Goal: Find specific page/section: Find specific page/section

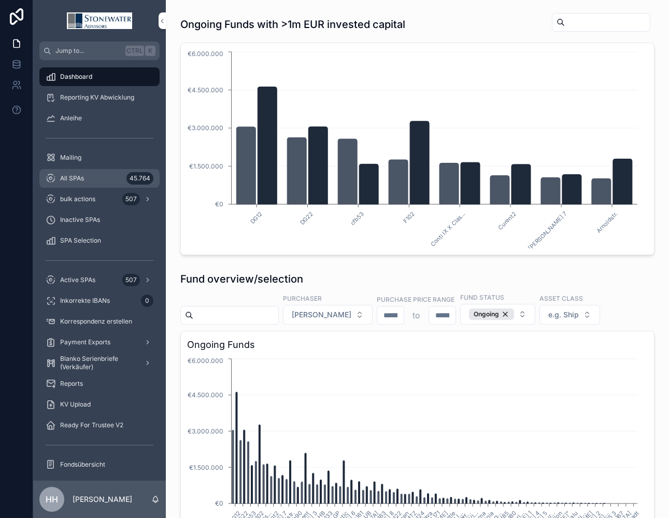
click at [82, 179] on span "All SPAs" at bounding box center [72, 178] width 24 height 8
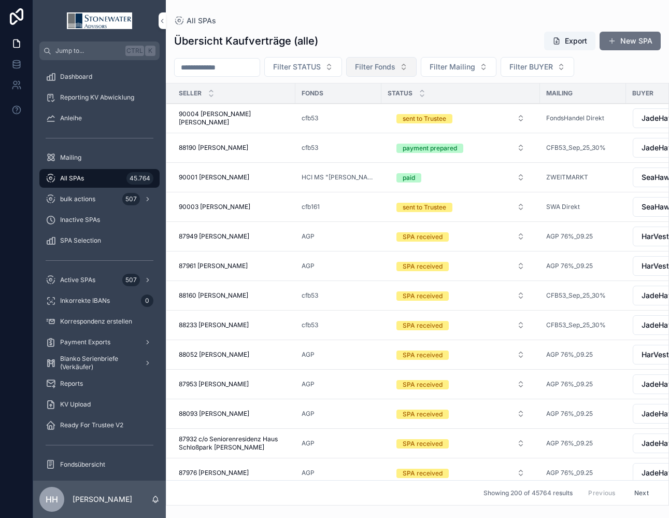
click at [396, 68] on span "Filter Fonds" at bounding box center [375, 67] width 40 height 10
type input "***"
click at [375, 111] on span "[PERSON_NAME] 134" at bounding box center [377, 109] width 74 height 10
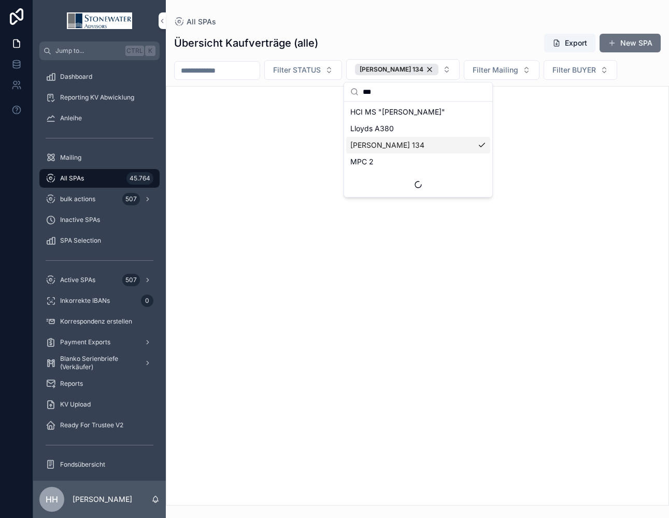
click at [502, 36] on div "Übersicht Kaufverträge (alle) Export New SPA" at bounding box center [417, 43] width 487 height 20
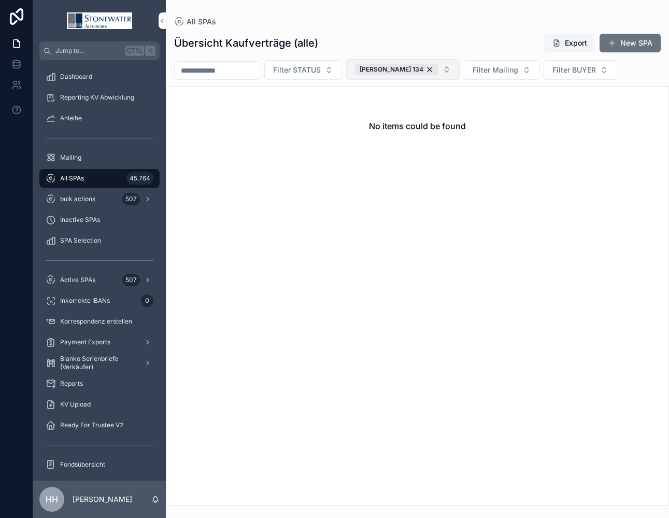
click at [444, 72] on button "[PERSON_NAME] 134" at bounding box center [403, 69] width 114 height 21
type input "***"
click at [389, 114] on span "[PERSON_NAME] 133" at bounding box center [388, 112] width 74 height 10
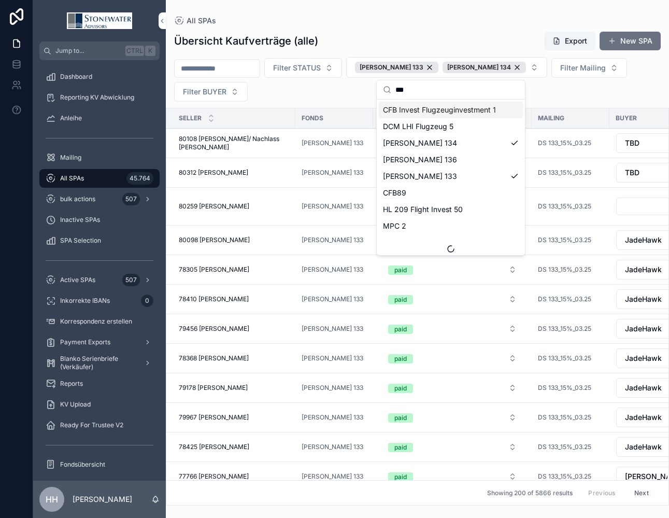
click at [467, 37] on div "Übersicht Kaufverträge (alle) Export New SPA" at bounding box center [417, 41] width 487 height 20
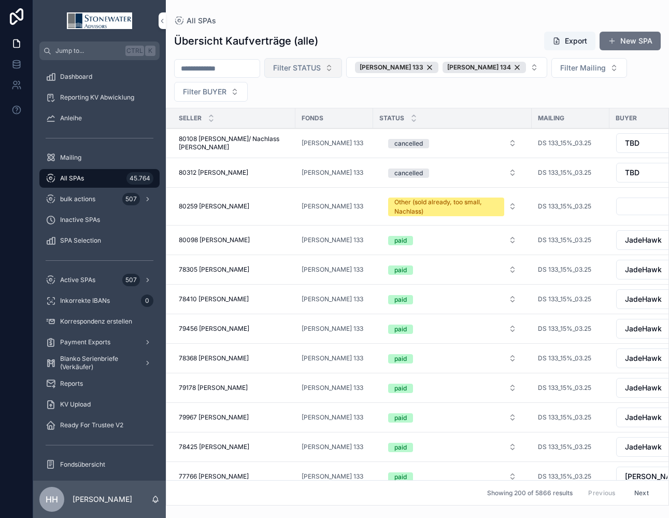
click at [320, 67] on span "Filter STATUS" at bounding box center [297, 68] width 48 height 10
type input "***"
click at [275, 111] on div "paid" at bounding box center [330, 110] width 144 height 17
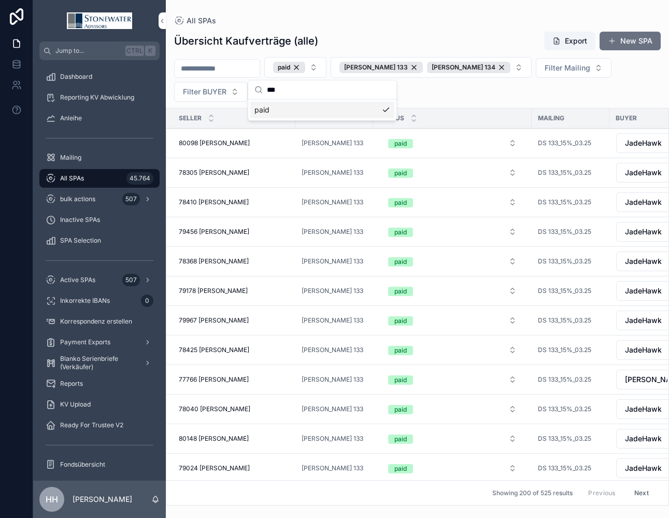
click at [524, 93] on div "paid [PERSON_NAME] 133 [PERSON_NAME] 134 Filter Mailing Filter BUYER" at bounding box center [418, 79] width 504 height 45
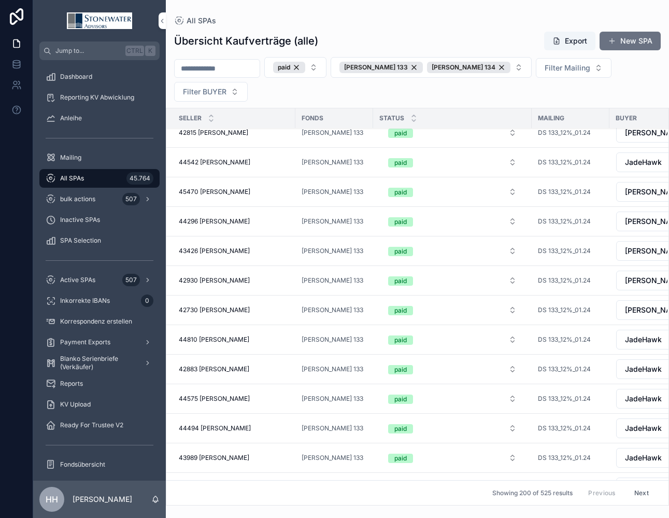
scroll to position [5589, 0]
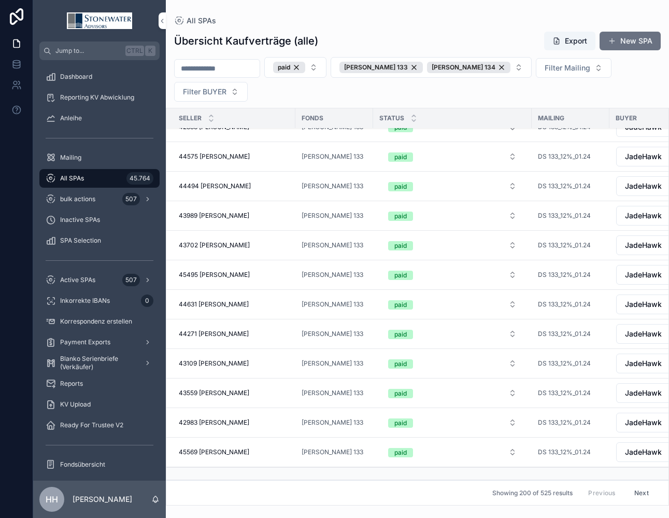
click at [633, 486] on button "Next" at bounding box center [641, 493] width 29 height 16
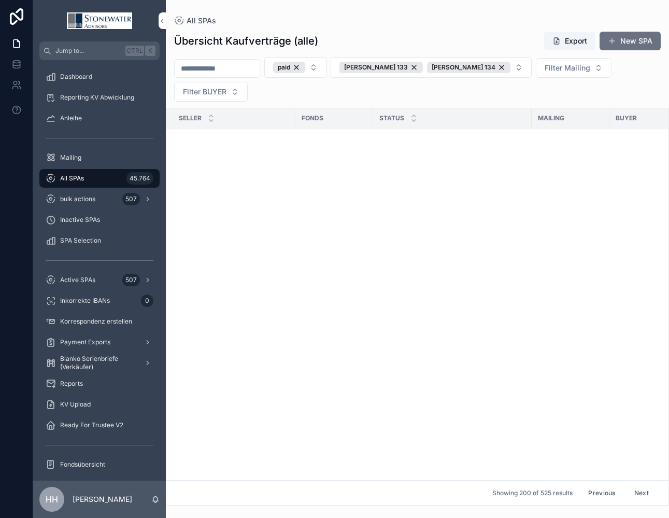
scroll to position [5082, 0]
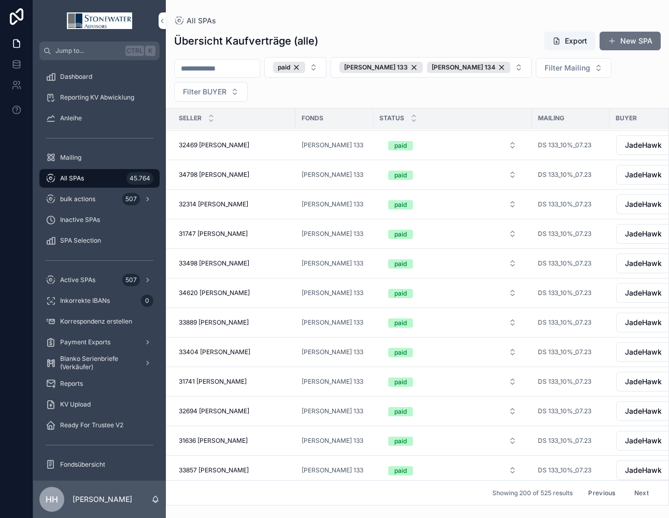
click at [636, 486] on button "Next" at bounding box center [641, 493] width 29 height 16
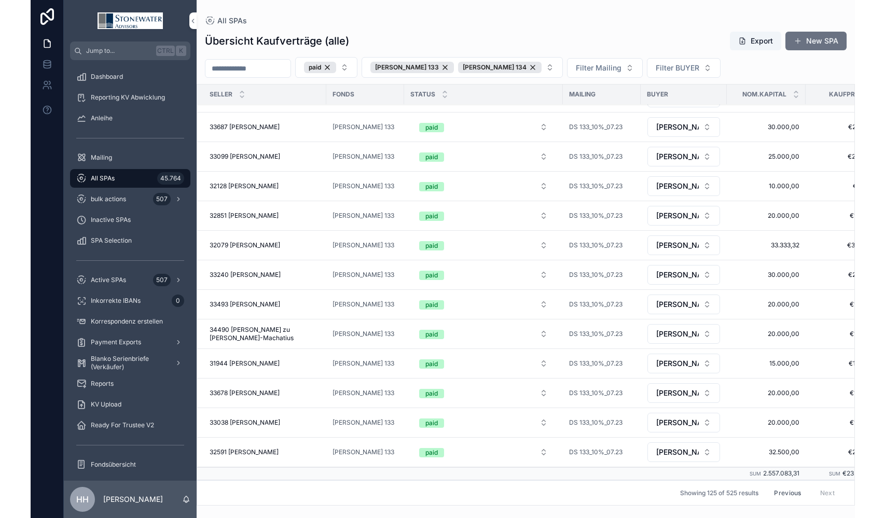
scroll to position [3340, 0]
